Goal: Task Accomplishment & Management: Manage account settings

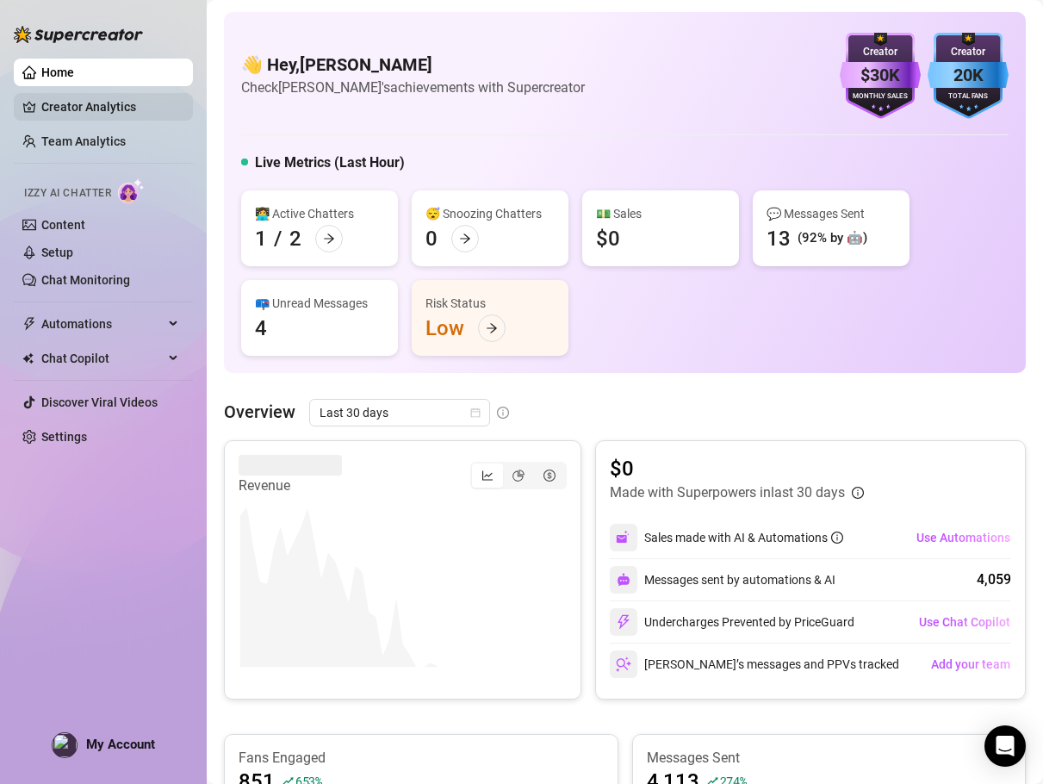
click at [86, 112] on link "Creator Analytics" at bounding box center [110, 107] width 138 height 28
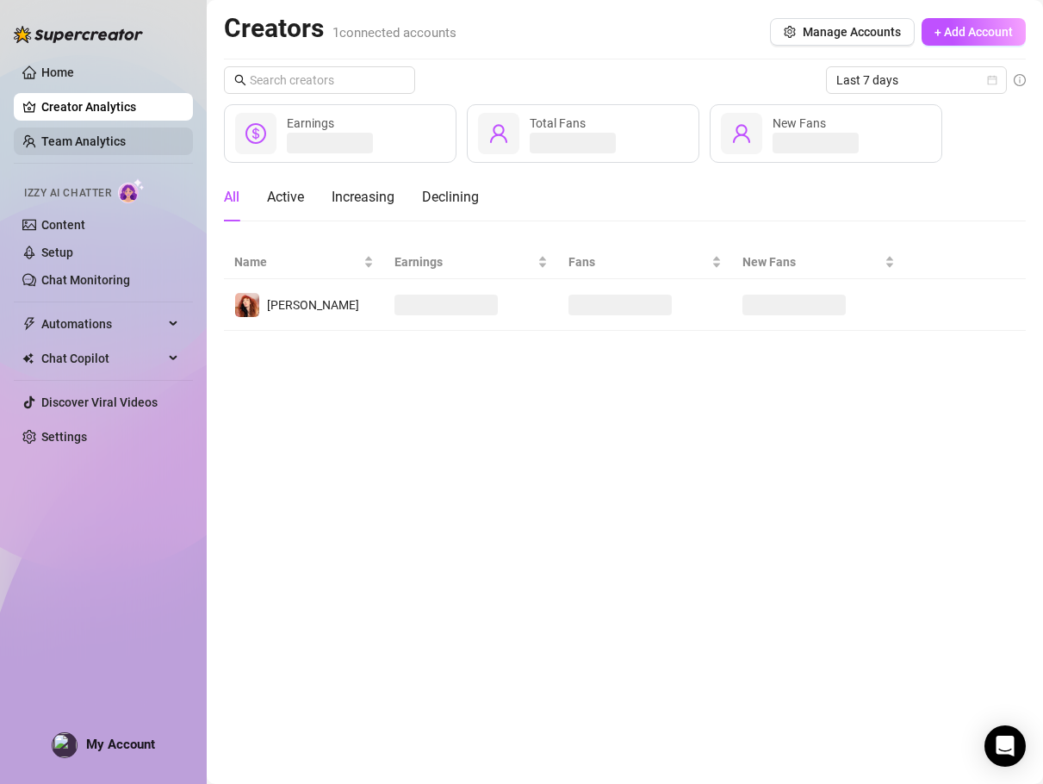
click at [72, 134] on link "Team Analytics" at bounding box center [83, 141] width 84 height 14
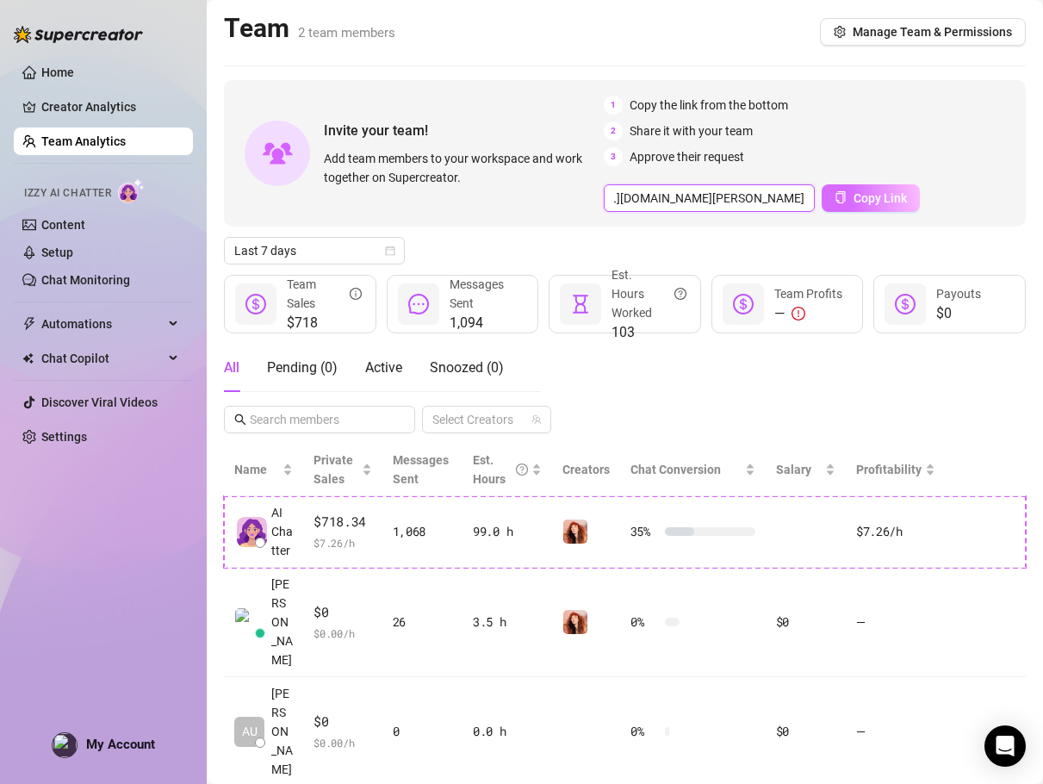
scroll to position [0, 345]
drag, startPoint x: 768, startPoint y: 200, endPoint x: 851, endPoint y: 201, distance: 82.7
click at [851, 201] on div "https://console.supercreator.app/invite?code=1FLlk62CPCfqWi4cF4kjVbCU7Fo2&works…" at bounding box center [815, 198] width 422 height 28
click at [774, 221] on div "Invite your team! Add team members to your workspace and work together on Super…" at bounding box center [625, 153] width 802 height 146
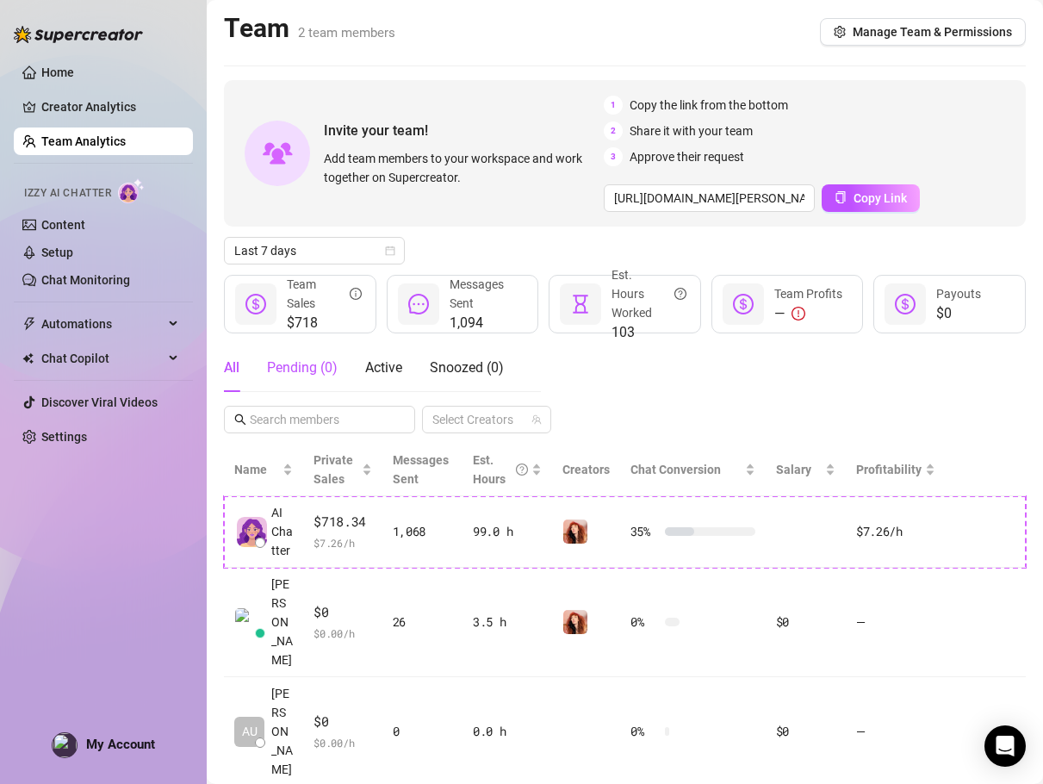
click at [321, 373] on div "Pending ( 0 )" at bounding box center [302, 367] width 71 height 21
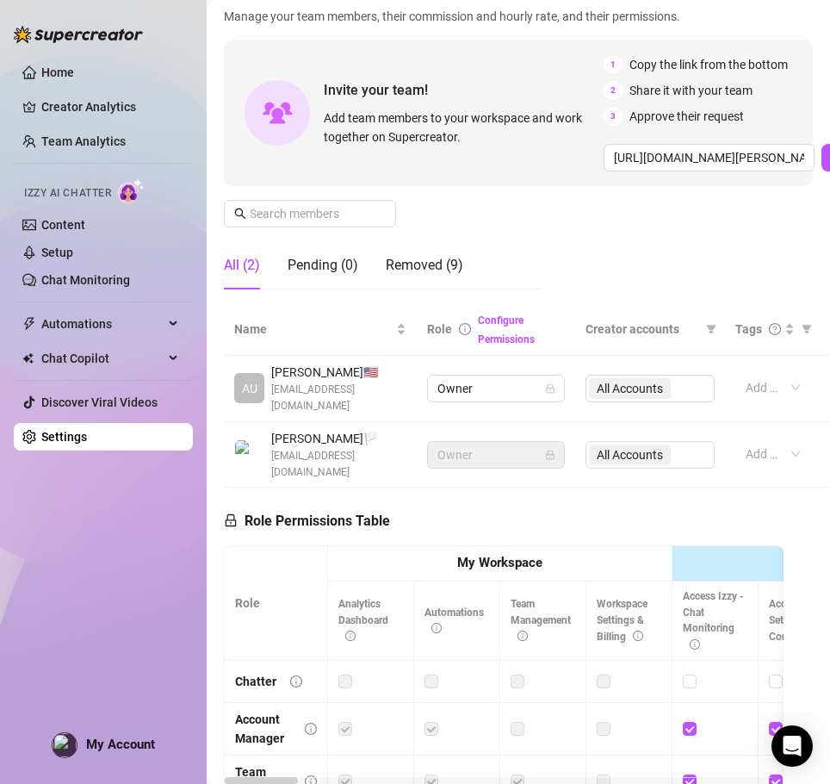
scroll to position [172, 0]
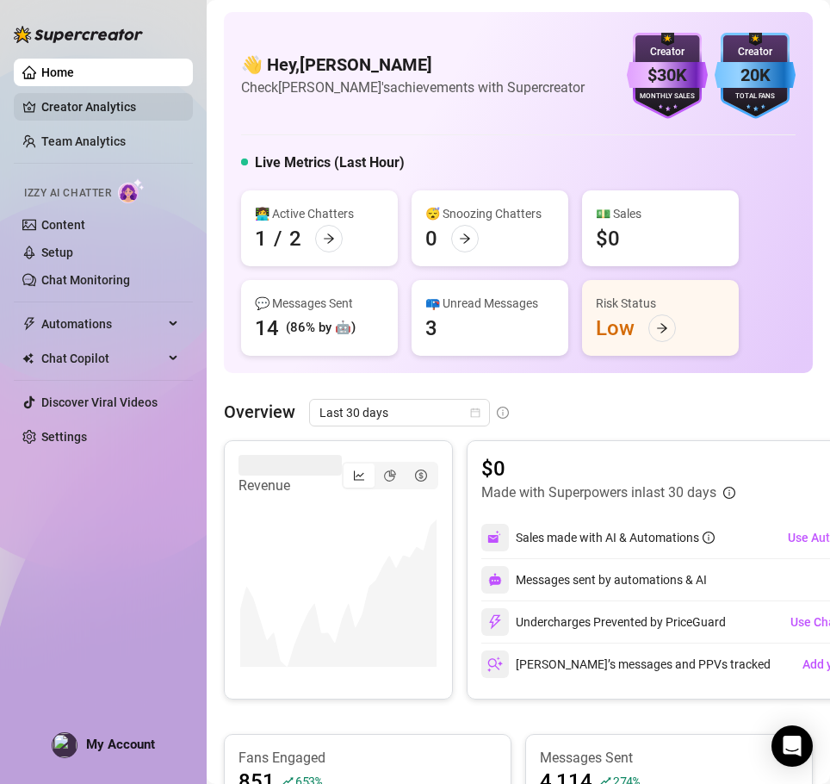
drag, startPoint x: 71, startPoint y: 106, endPoint x: 59, endPoint y: 115, distance: 15.3
click at [71, 106] on link "Creator Analytics" at bounding box center [110, 107] width 138 height 28
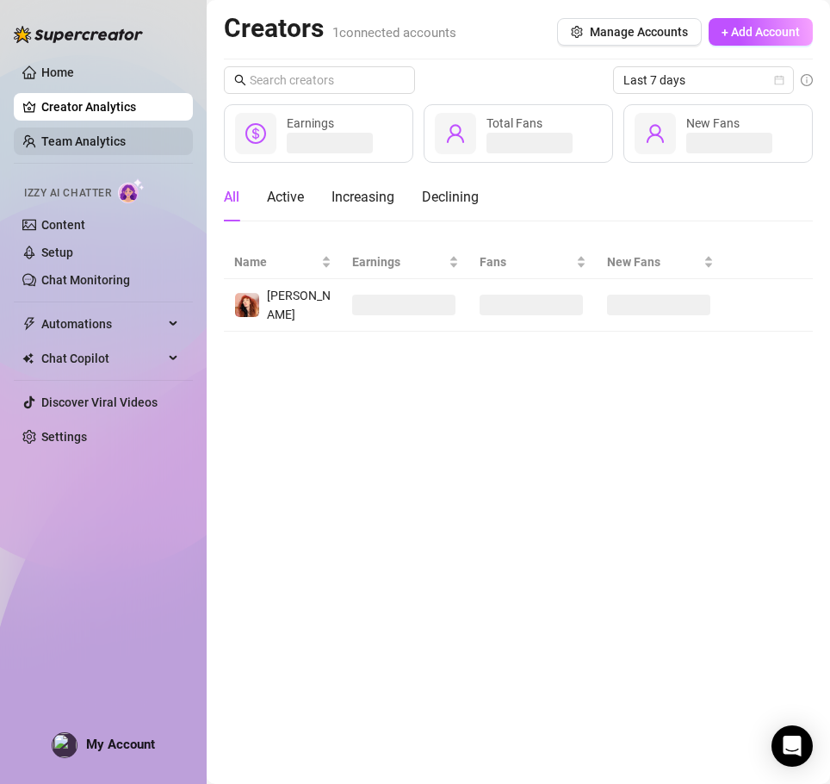
click at [68, 134] on link "Team Analytics" at bounding box center [83, 141] width 84 height 14
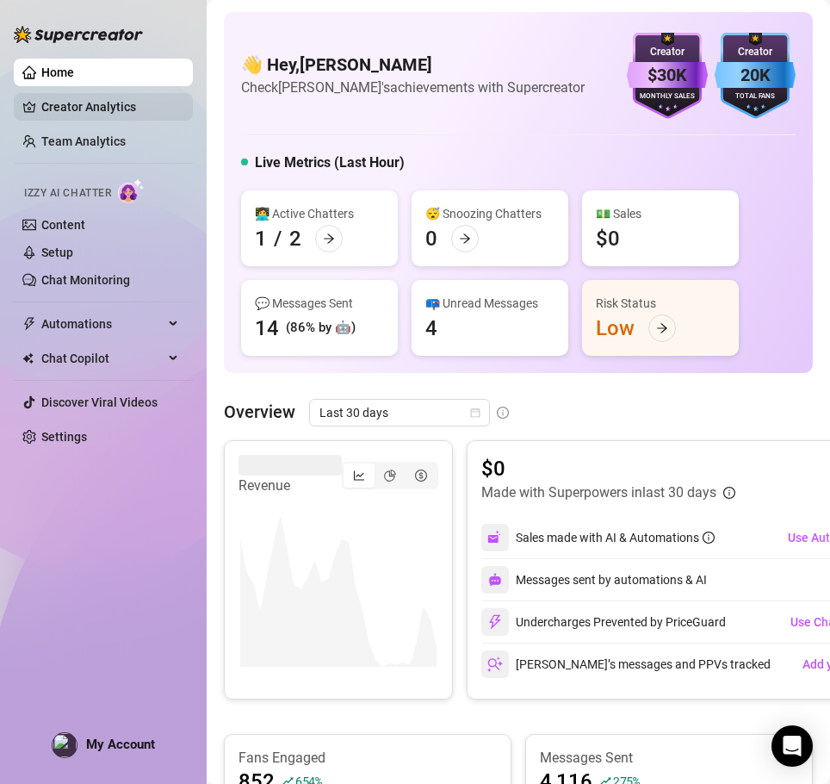
click at [87, 115] on link "Creator Analytics" at bounding box center [110, 107] width 138 height 28
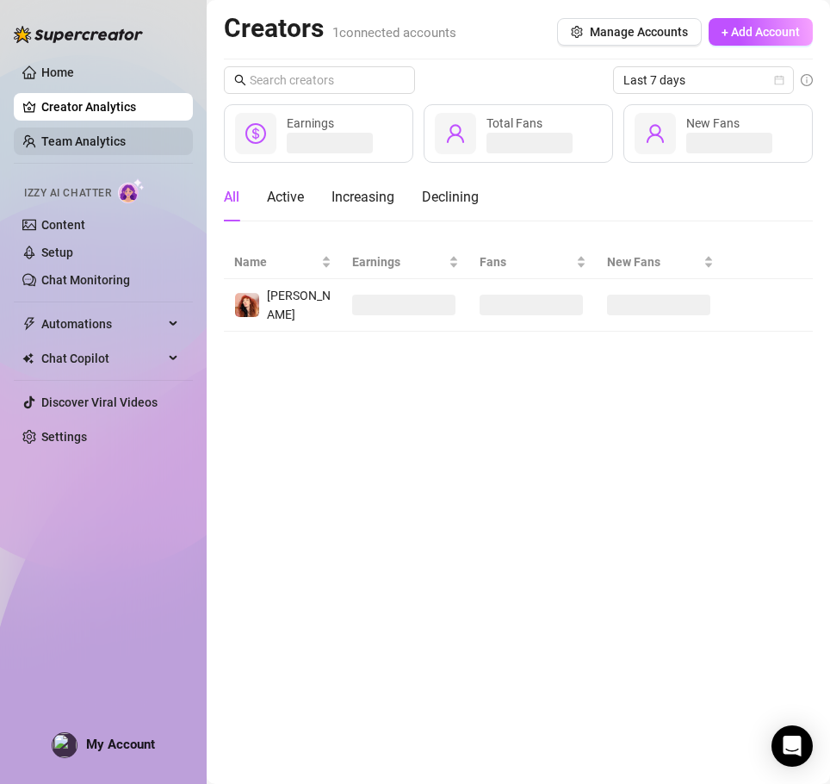
click at [93, 134] on link "Team Analytics" at bounding box center [83, 141] width 84 height 14
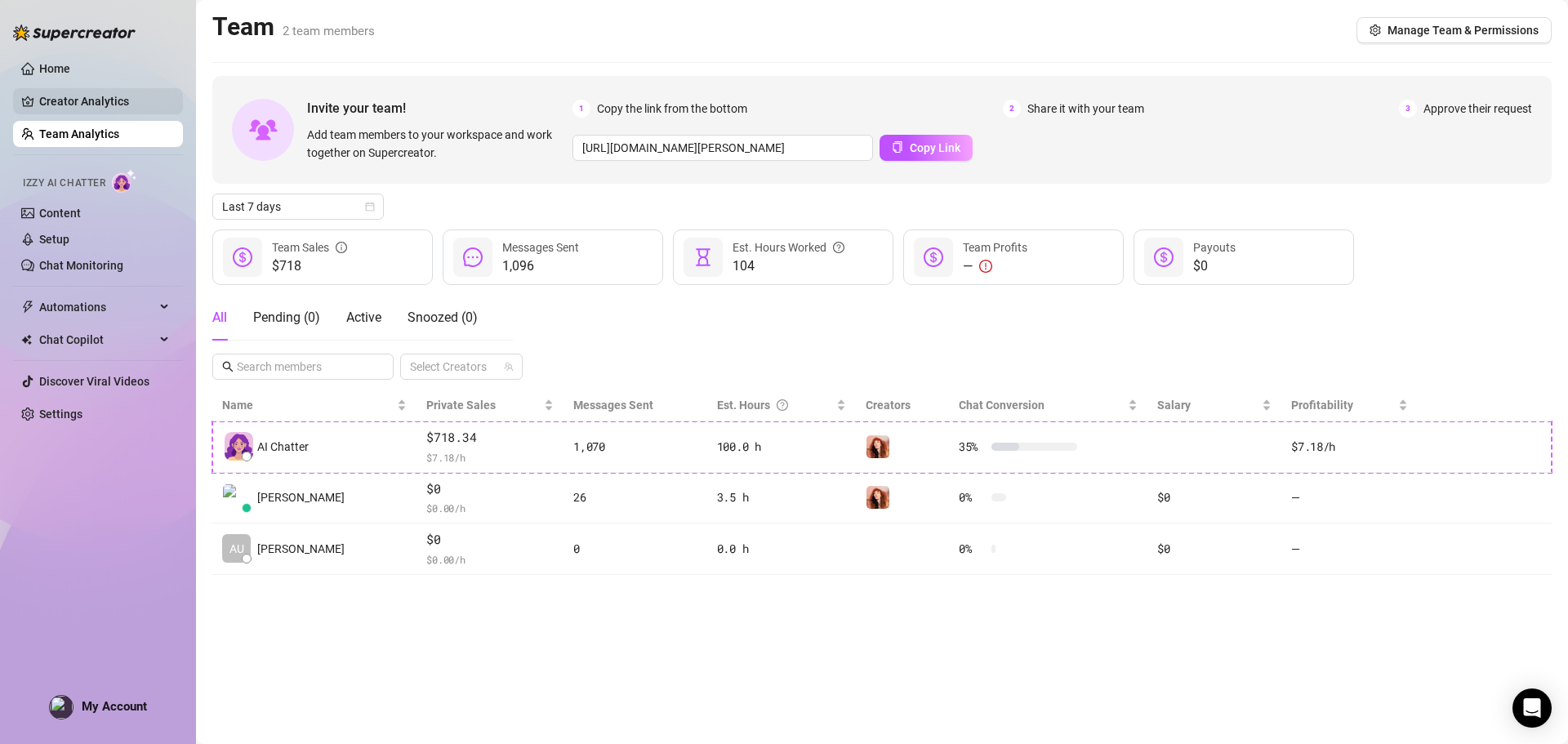
click at [41, 104] on link "Creator Analytics" at bounding box center [104, 101] width 131 height 27
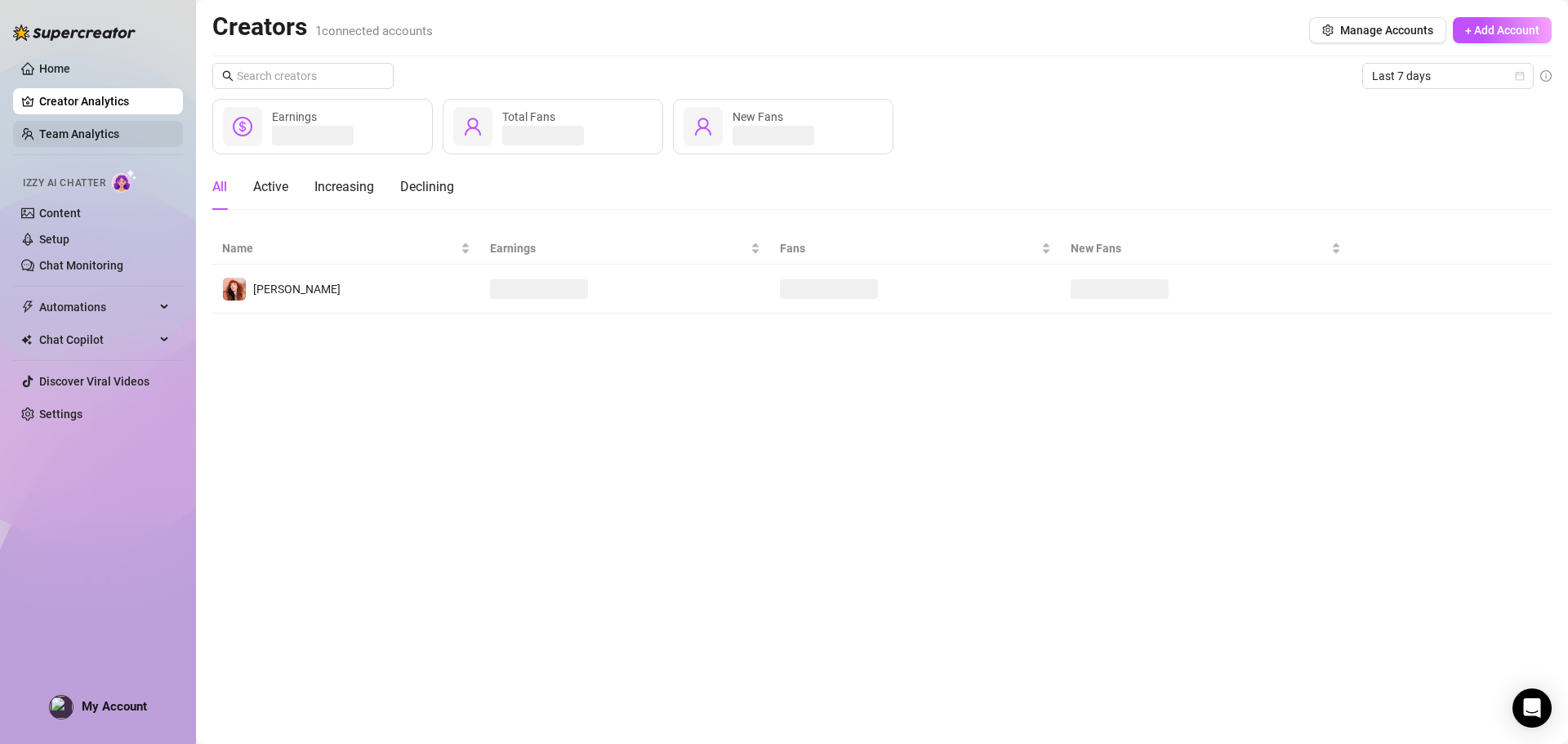
click at [119, 133] on link "Team Analytics" at bounding box center [79, 134] width 80 height 13
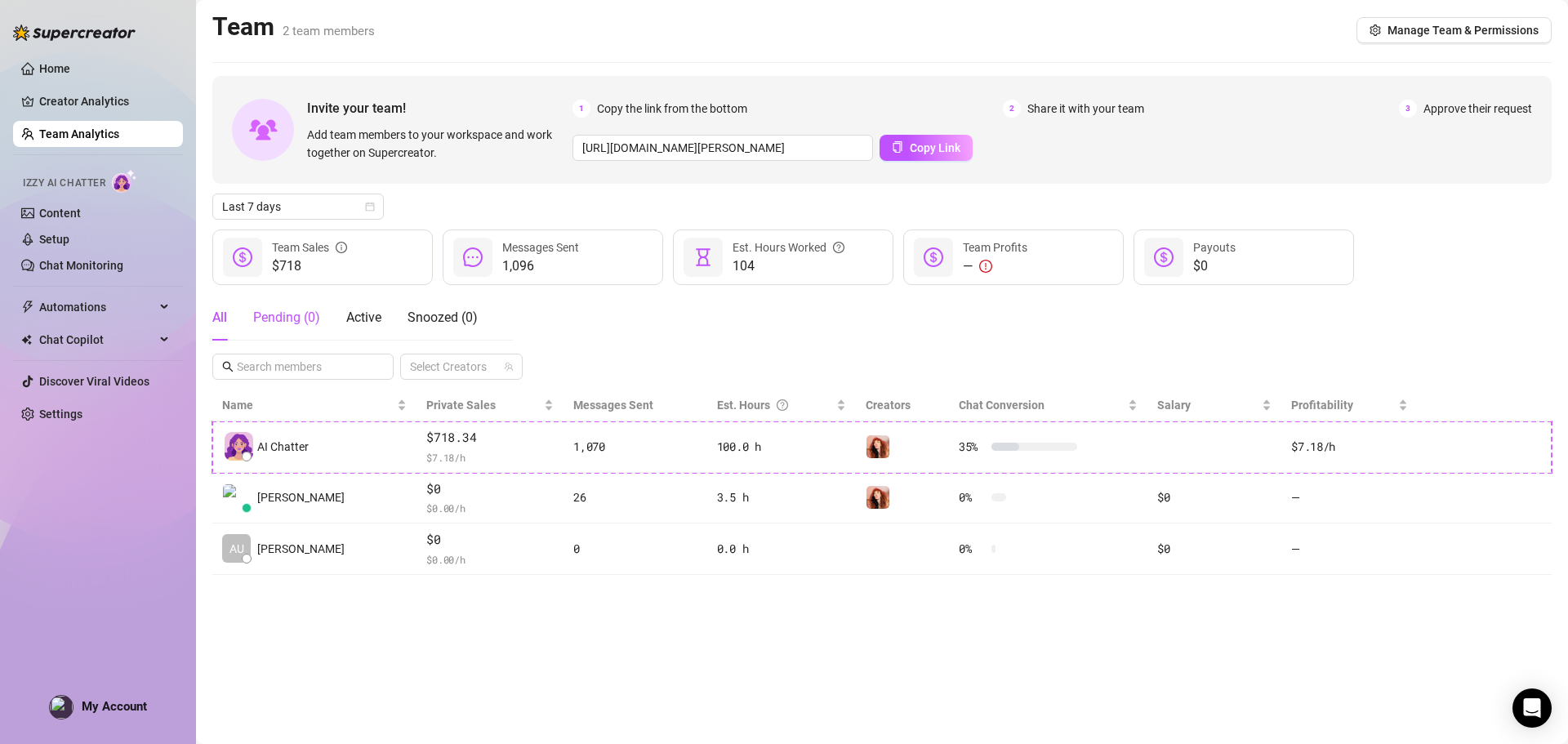
click at [308, 321] on div "Pending ( 0 )" at bounding box center [286, 318] width 67 height 20
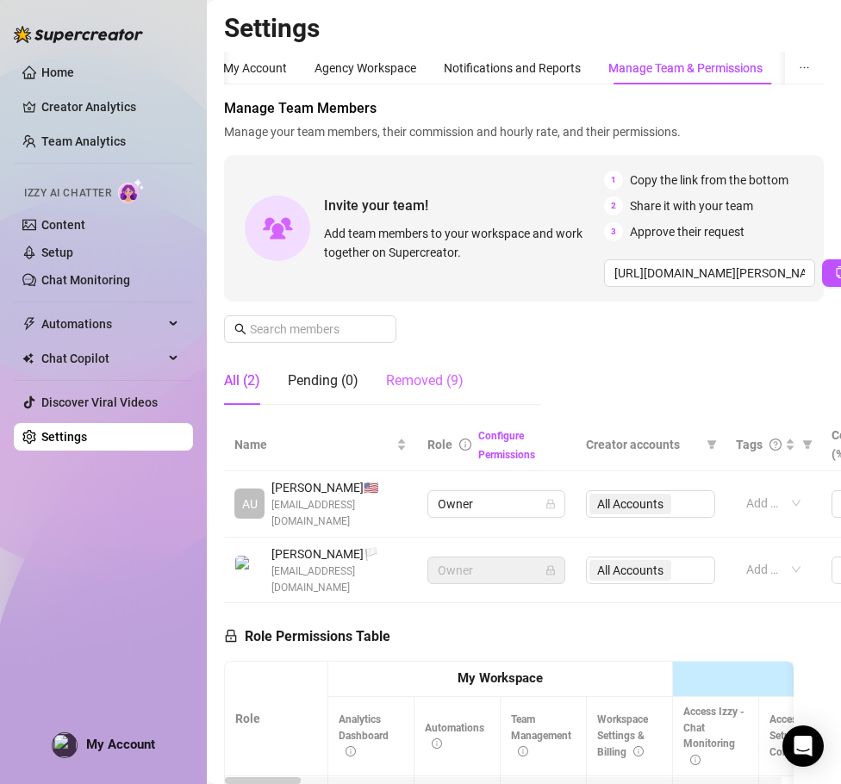
click at [426, 366] on div "Removed (9)" at bounding box center [425, 381] width 78 height 48
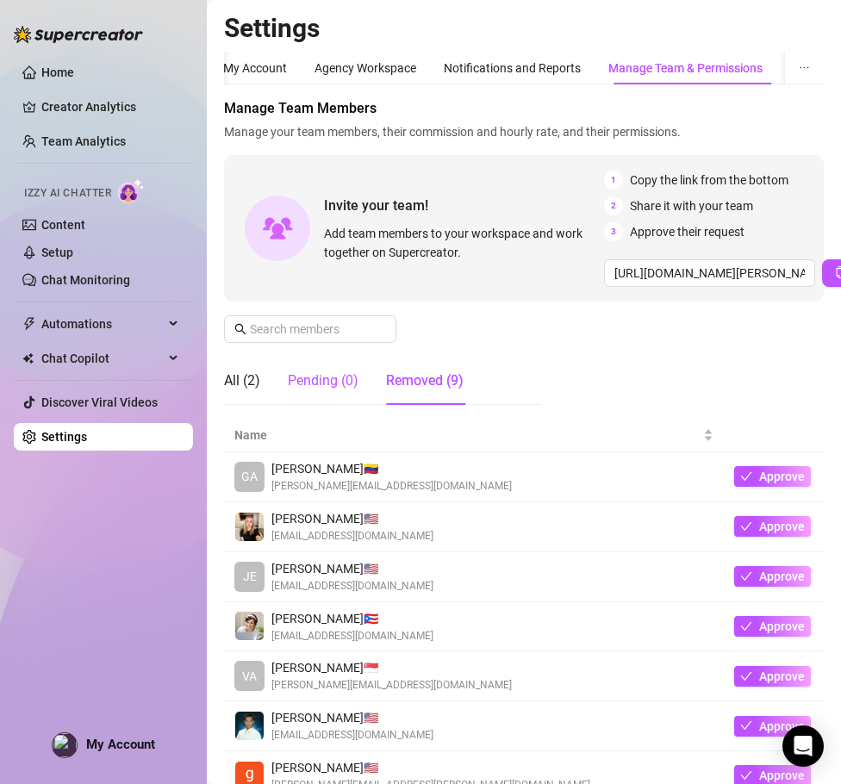
click at [321, 379] on div "Pending (0)" at bounding box center [323, 380] width 71 height 21
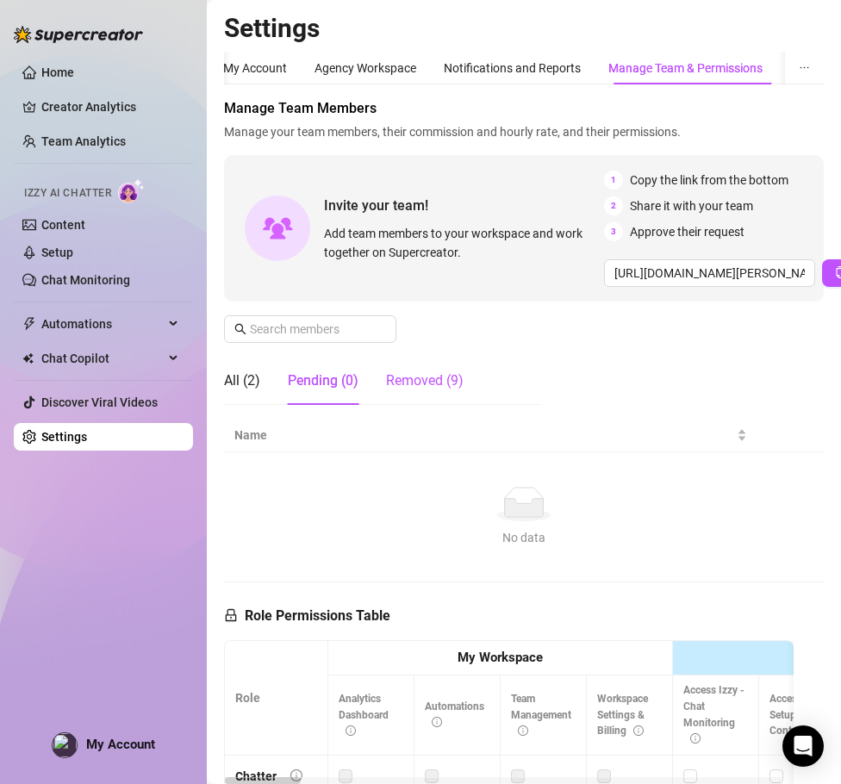
click at [390, 388] on div "Removed (9)" at bounding box center [425, 380] width 78 height 21
